Goal: Transaction & Acquisition: Purchase product/service

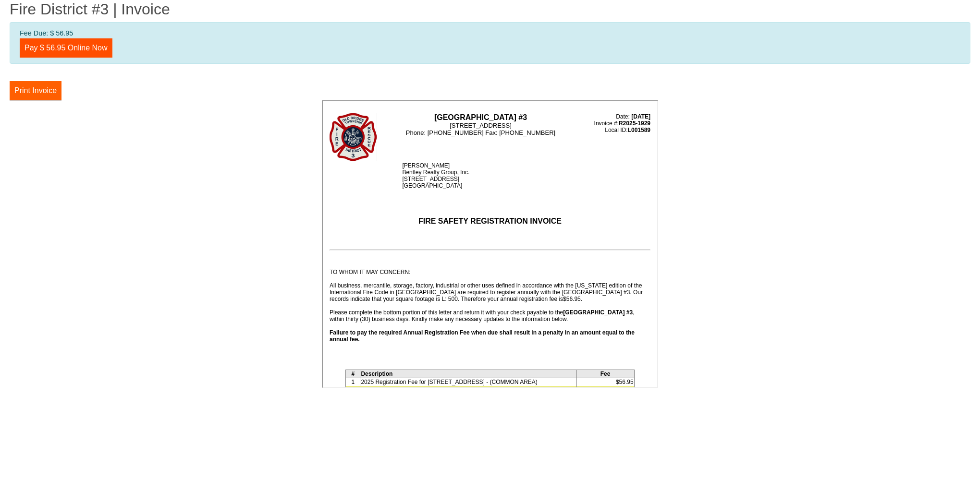
click at [36, 89] on button "Print Invoice" at bounding box center [36, 90] width 52 height 19
click at [56, 46] on link "Pay $ 56.95 Online Now" at bounding box center [66, 47] width 93 height 19
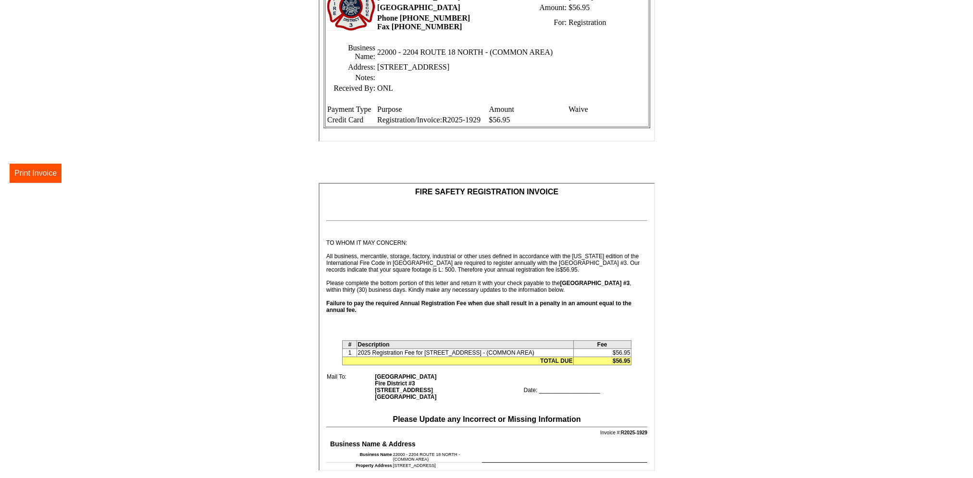
scroll to position [95, 0]
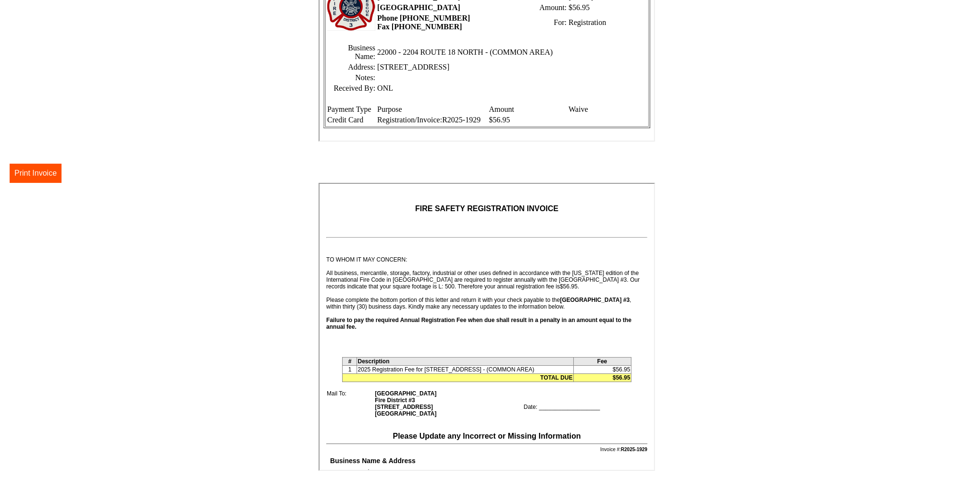
drag, startPoint x: 649, startPoint y: 242, endPoint x: 974, endPoint y: 447, distance: 383.4
click at [34, 175] on button "Print Invoice" at bounding box center [36, 173] width 52 height 19
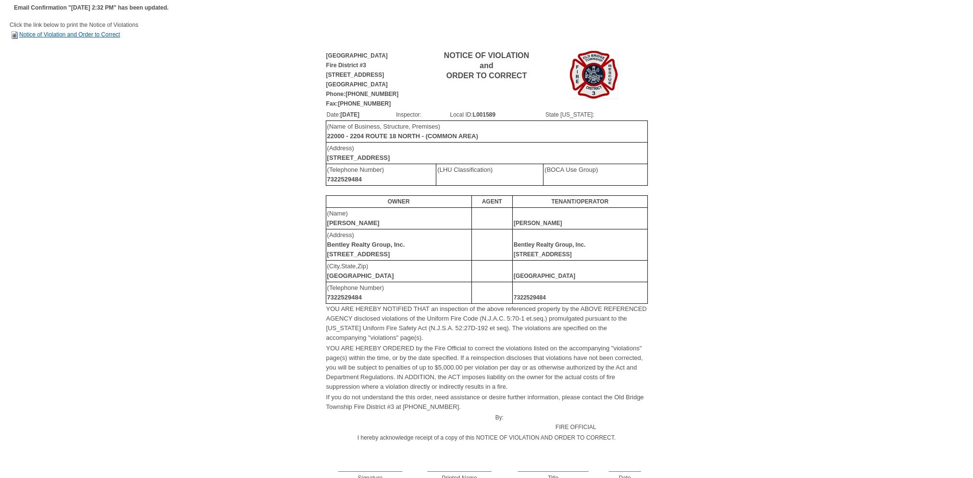
click at [61, 36] on link "Notice of Violation and Order to Correct" at bounding box center [65, 34] width 110 height 7
